Goal: Information Seeking & Learning: Learn about a topic

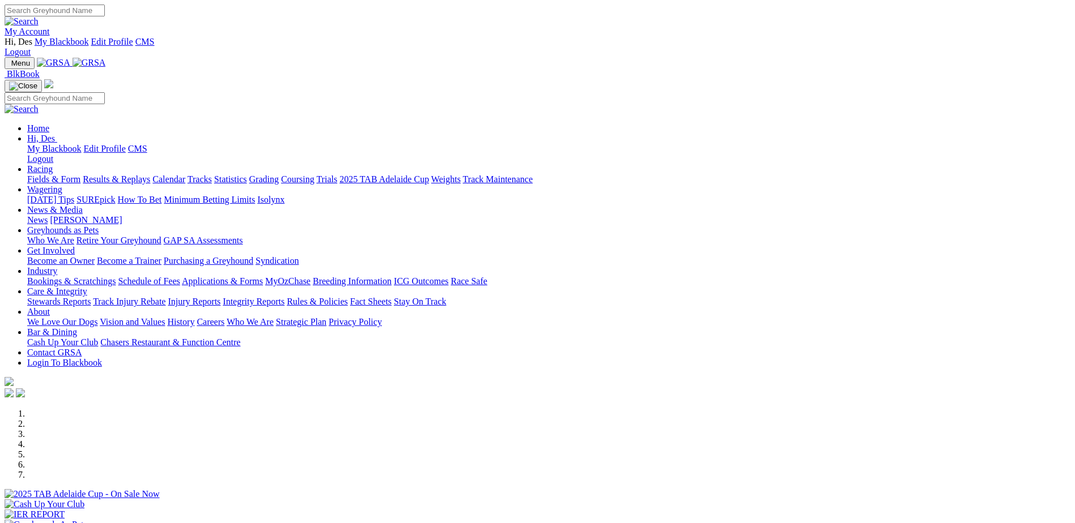
scroll to position [227, 0]
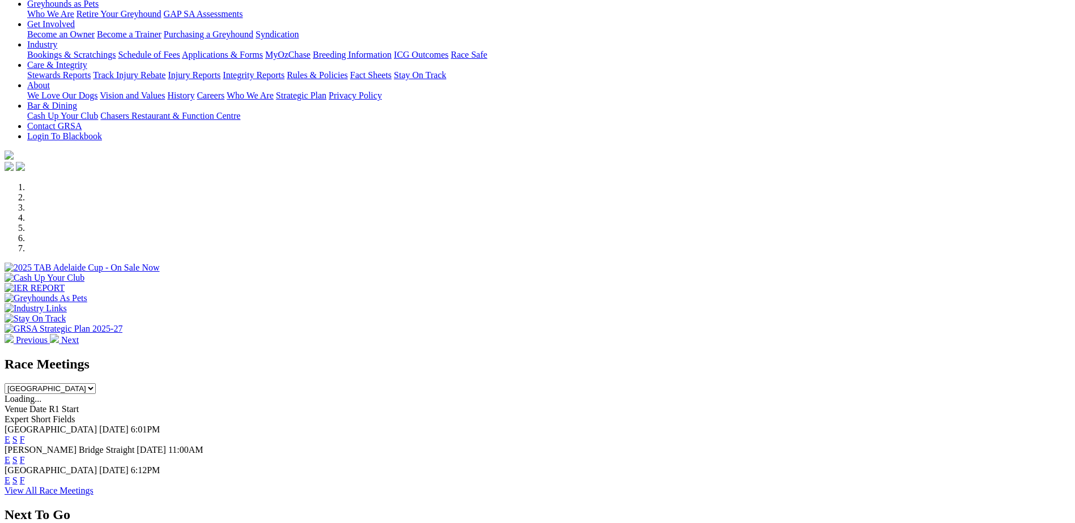
click at [10, 455] on link "E" at bounding box center [8, 460] width 6 height 10
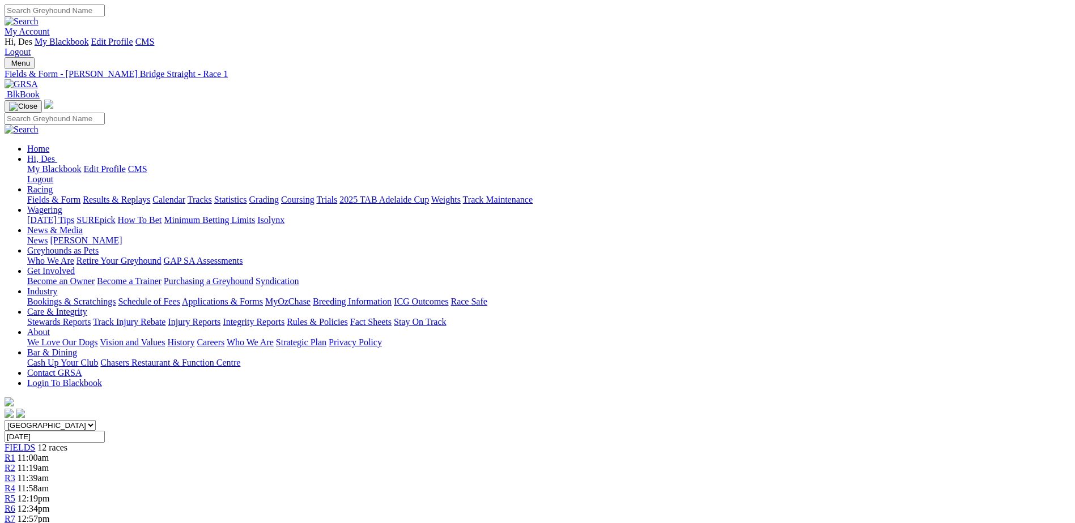
click at [564, 148] on link "PDF" at bounding box center [556, 143] width 16 height 10
click at [49, 463] on span "11:19am" at bounding box center [33, 468] width 31 height 10
click at [15, 474] on span "R3" at bounding box center [10, 479] width 11 height 10
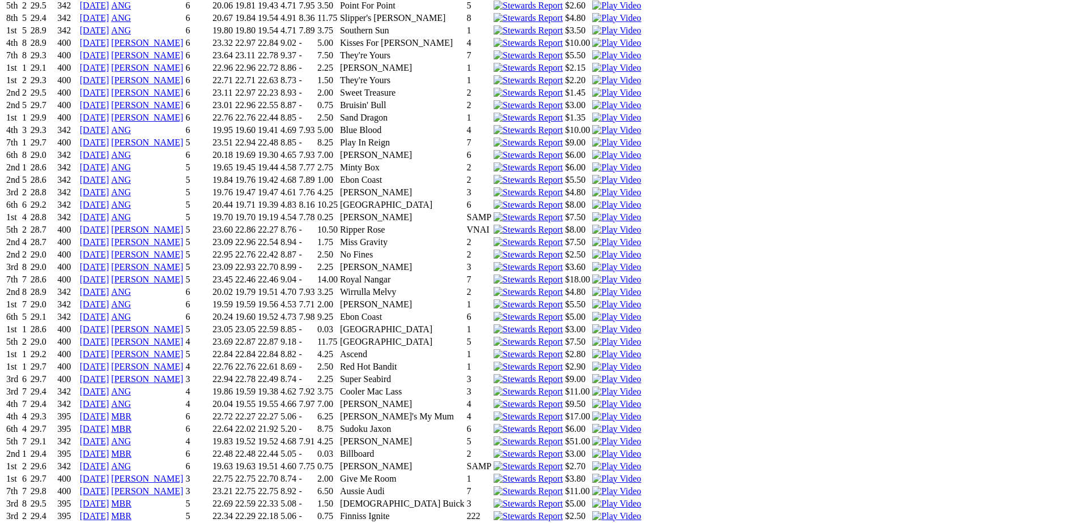
scroll to position [2129, 0]
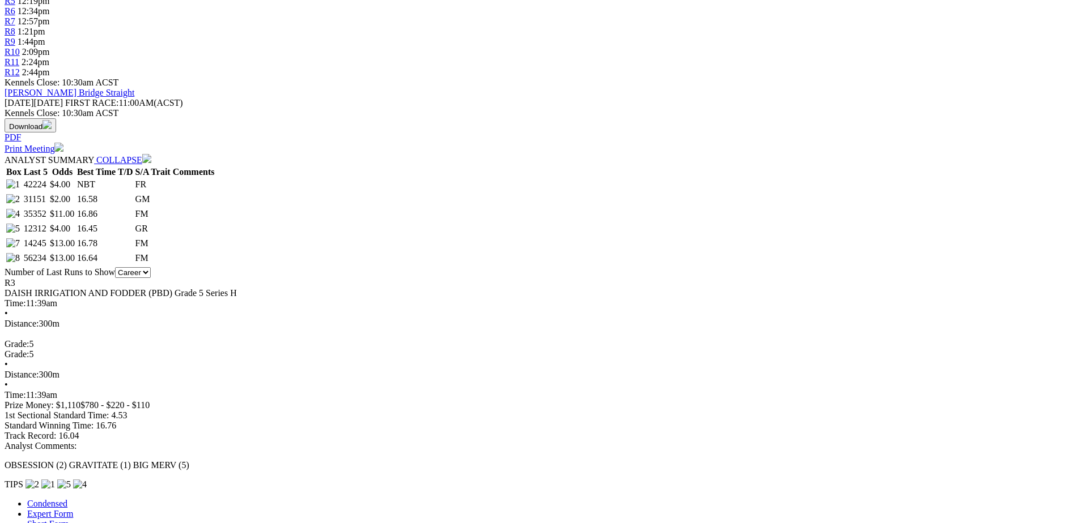
scroll to position [0, 0]
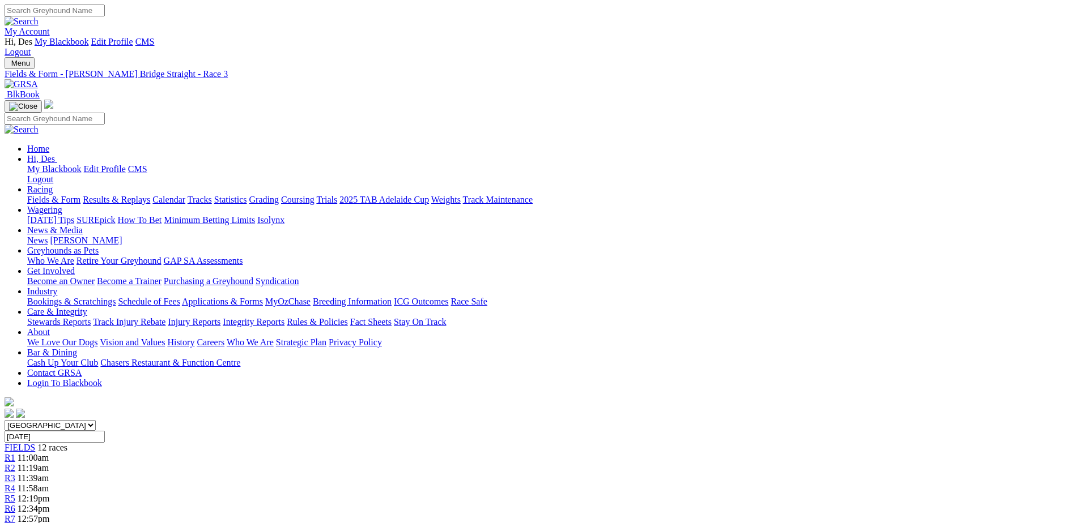
click at [15, 484] on link "R4" at bounding box center [10, 489] width 11 height 10
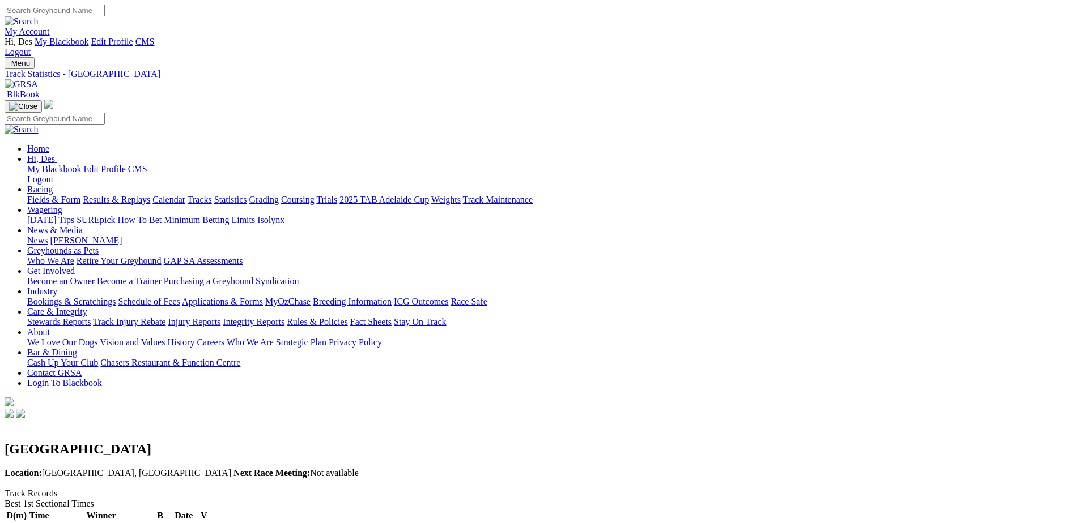
click at [150, 195] on link "Results & Replays" at bounding box center [116, 200] width 67 height 10
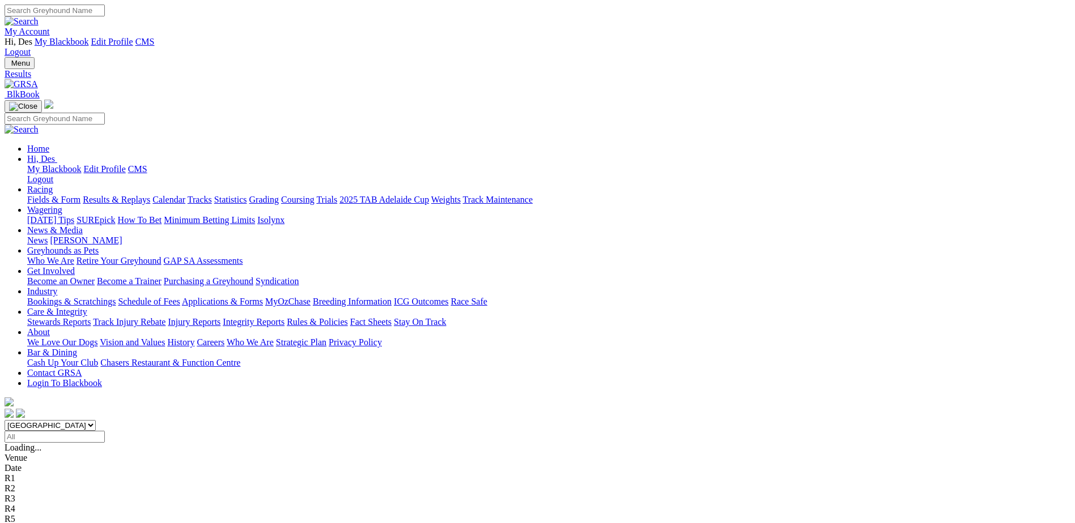
click at [96, 420] on select "[GEOGRAPHIC_DATA] [GEOGRAPHIC_DATA] [GEOGRAPHIC_DATA] [GEOGRAPHIC_DATA] [GEOGRA…" at bounding box center [50, 425] width 91 height 11
select select "[GEOGRAPHIC_DATA]"
click at [96, 420] on select "[GEOGRAPHIC_DATA] [GEOGRAPHIC_DATA] [GEOGRAPHIC_DATA] [GEOGRAPHIC_DATA] [GEOGRA…" at bounding box center [50, 425] width 91 height 11
click at [105, 431] on input "Select date" at bounding box center [55, 437] width 100 height 12
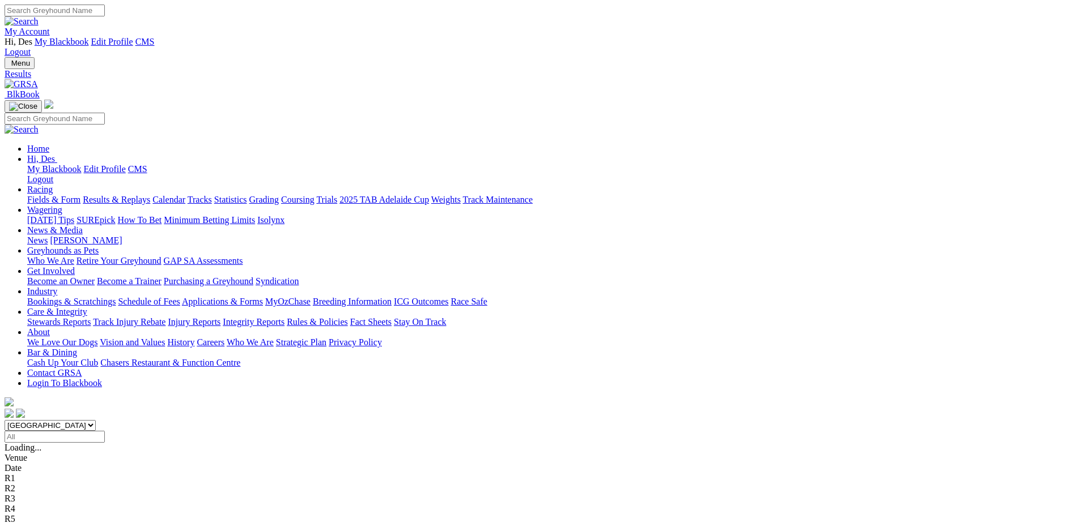
type input "[DATE]"
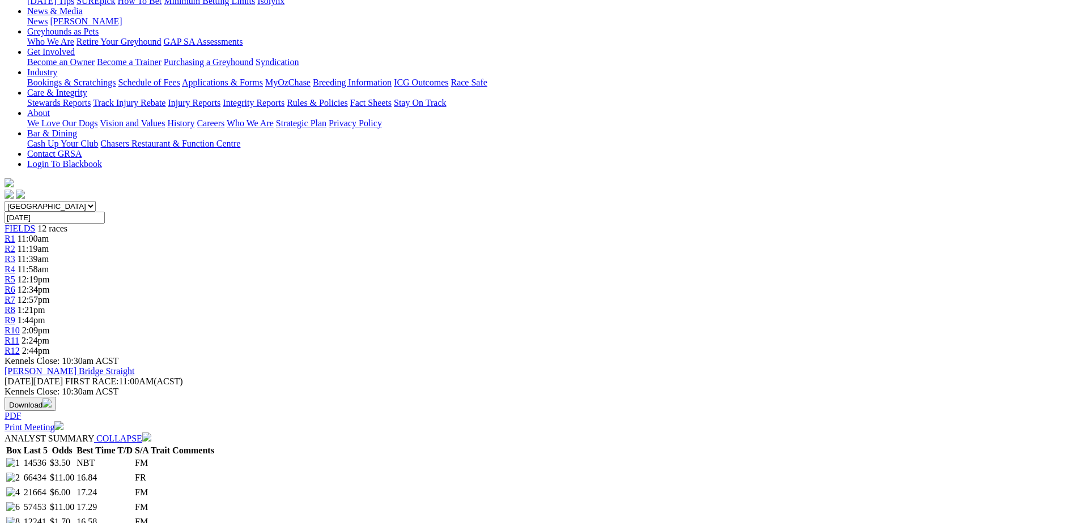
scroll to position [90, 0]
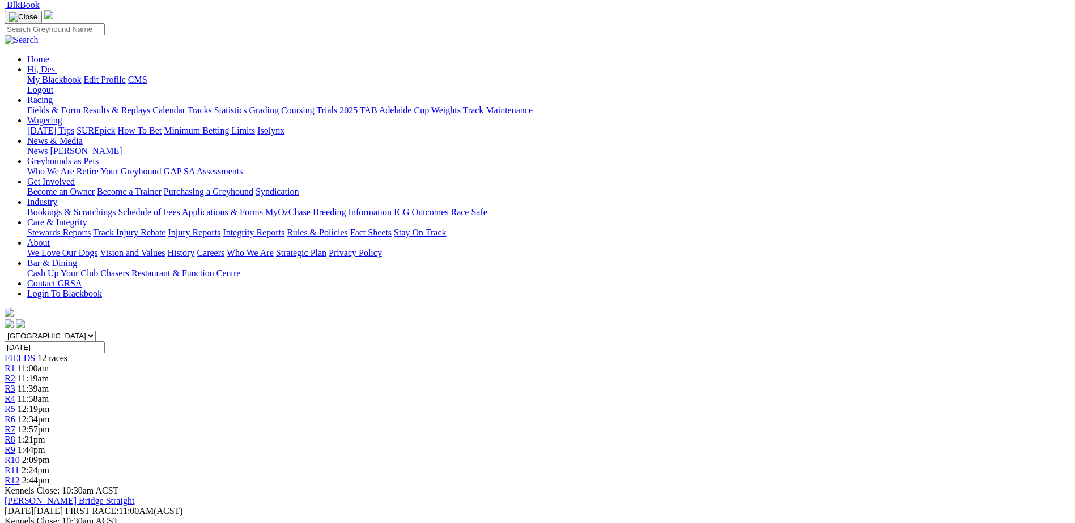
click at [15, 404] on span "R5" at bounding box center [10, 409] width 11 height 10
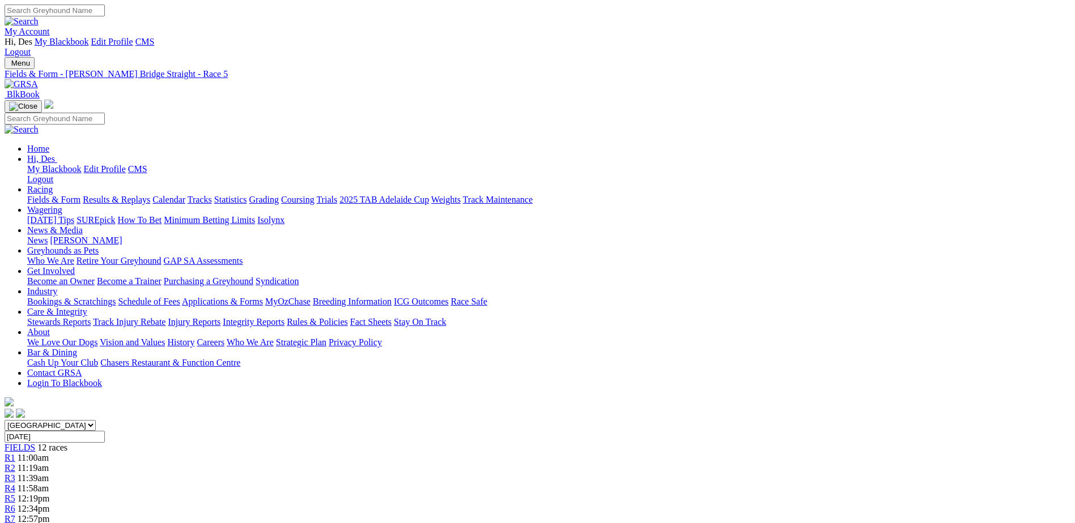
click at [15, 504] on span "R6" at bounding box center [10, 509] width 11 height 10
click at [15, 514] on span "R7" at bounding box center [10, 519] width 11 height 10
click at [654, 523] on div "R8 1:21pm" at bounding box center [538, 530] width 1066 height 10
click at [15, 523] on span "R8" at bounding box center [10, 530] width 11 height 10
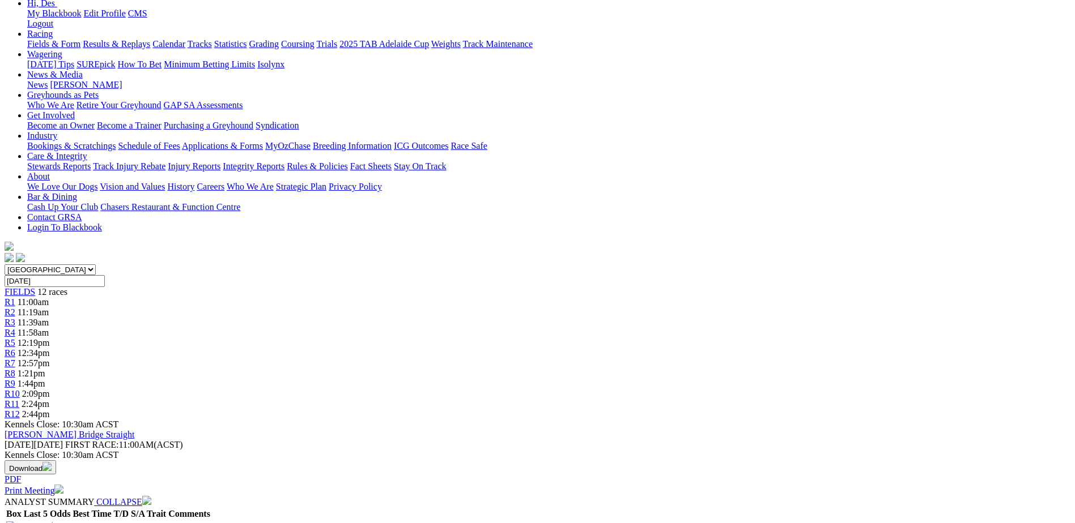
scroll to position [152, 0]
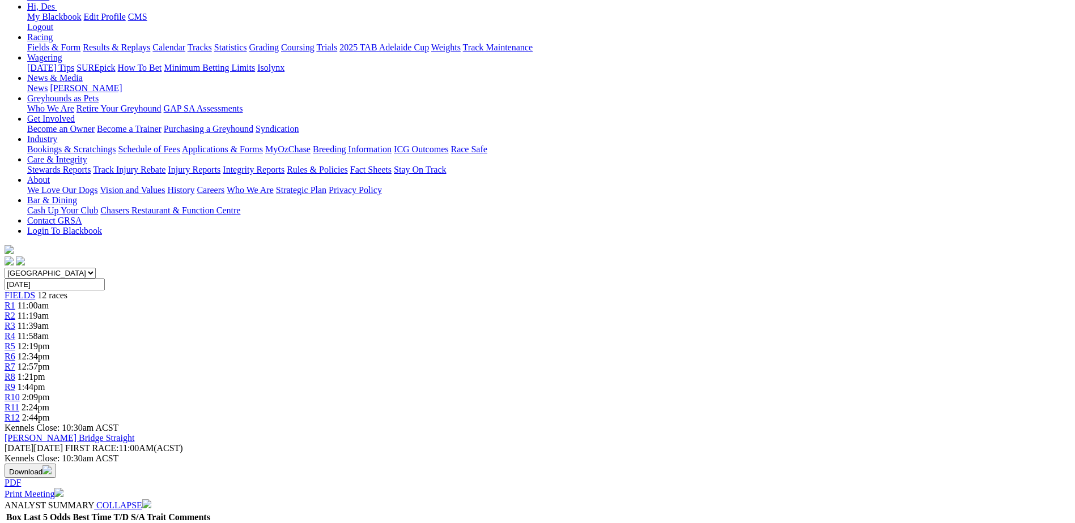
click at [19, 403] on span "R11" at bounding box center [12, 408] width 15 height 10
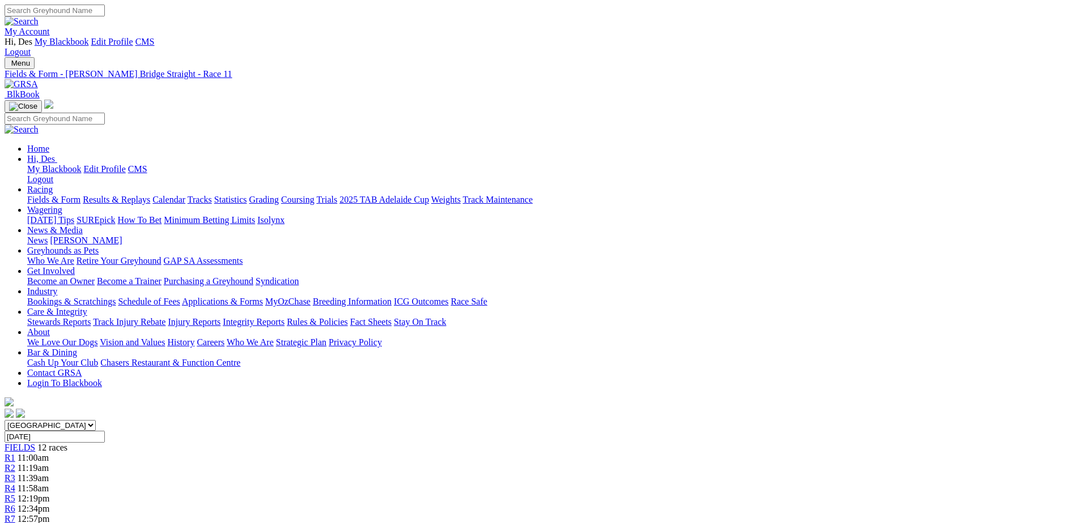
click at [35, 443] on span "FIELDS" at bounding box center [20, 448] width 31 height 10
click at [150, 195] on link "Results & Replays" at bounding box center [116, 200] width 67 height 10
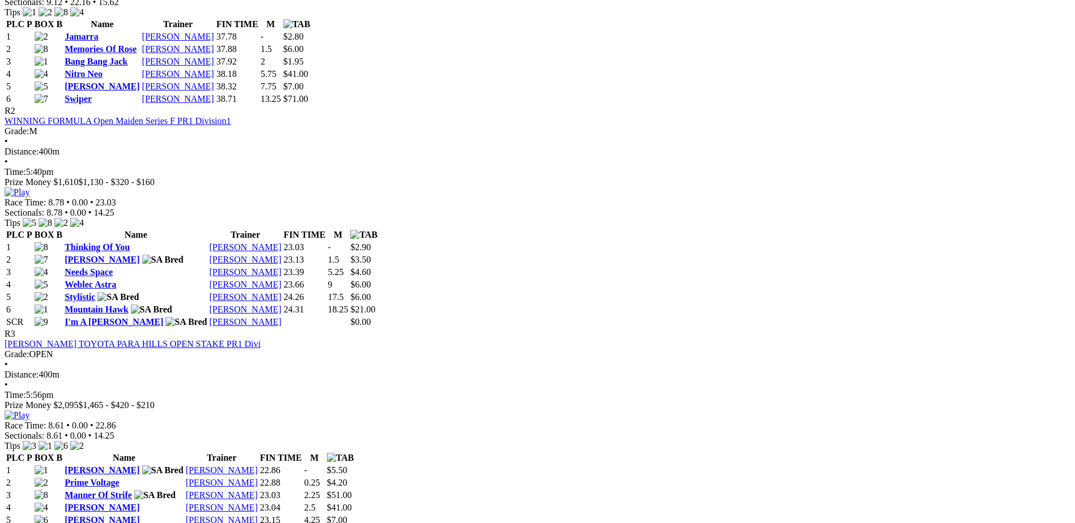
scroll to position [736, 0]
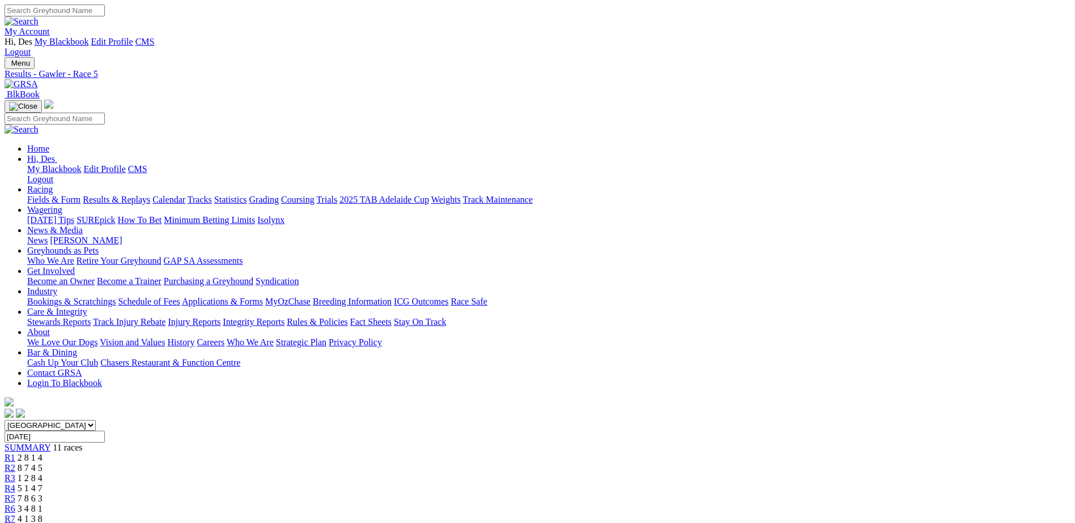
click at [15, 453] on span "R1" at bounding box center [10, 458] width 11 height 10
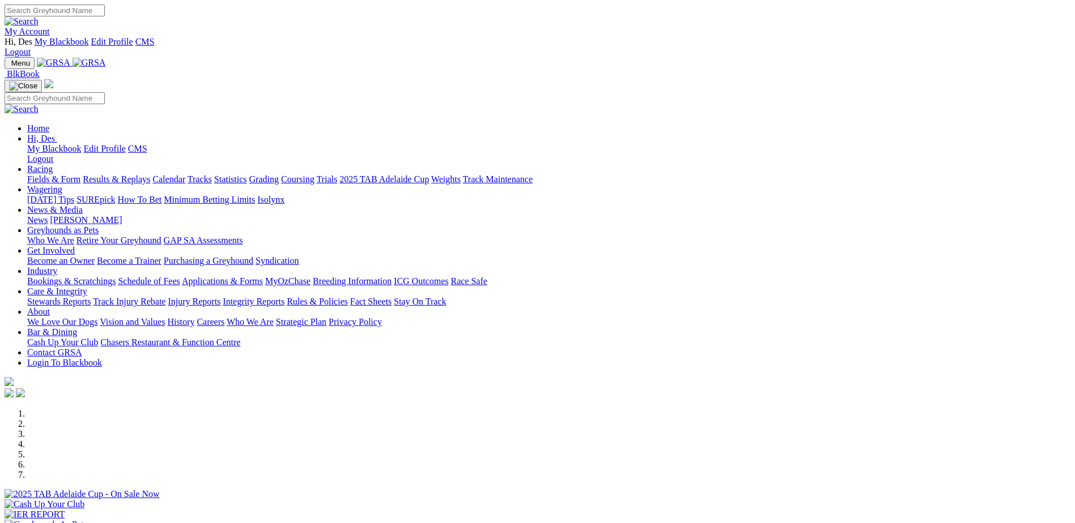
click at [91, 297] on link "Stewards Reports" at bounding box center [58, 302] width 63 height 10
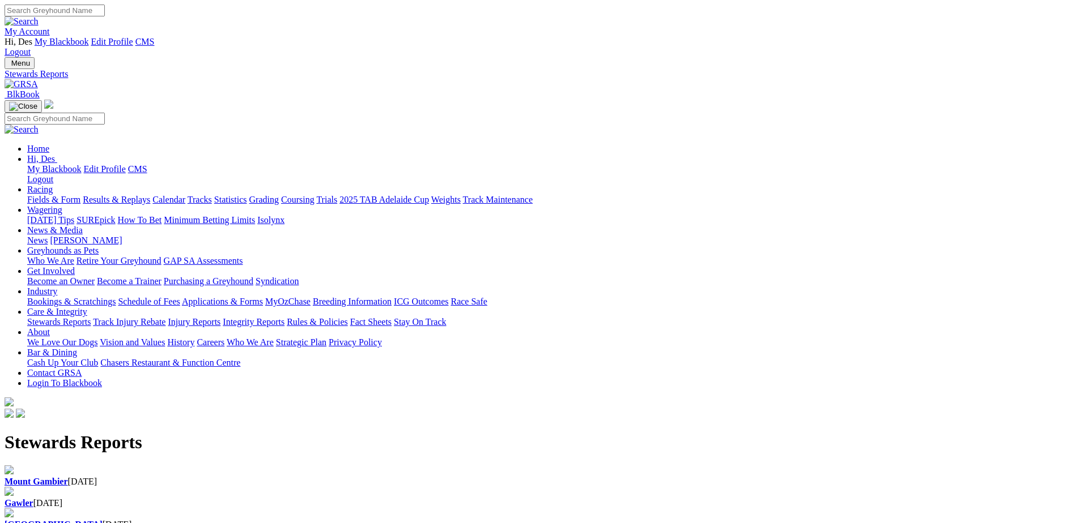
click at [506, 520] on div "[GEOGRAPHIC_DATA] [DATE]" at bounding box center [538, 525] width 1066 height 10
